Goal: Task Accomplishment & Management: Complete application form

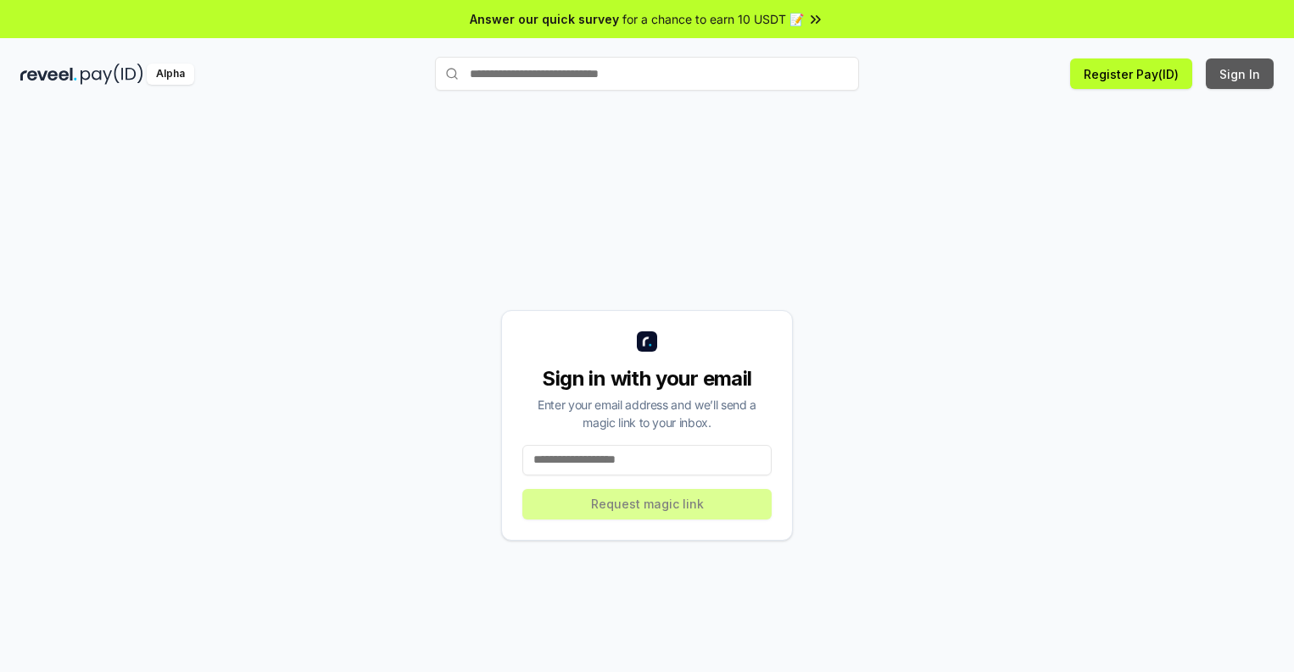
click at [1240, 74] on button "Sign In" at bounding box center [1239, 73] width 68 height 31
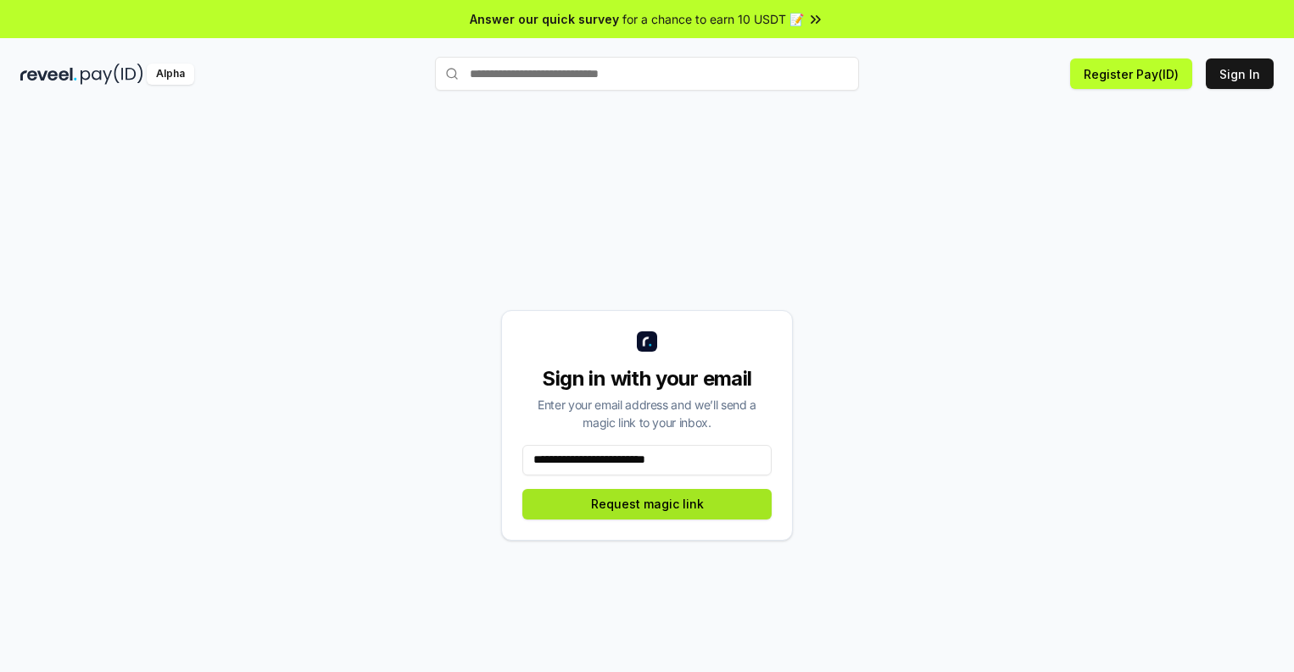
type input "**********"
click at [647, 504] on button "Request magic link" at bounding box center [646, 504] width 249 height 31
